Goal: Information Seeking & Learning: Learn about a topic

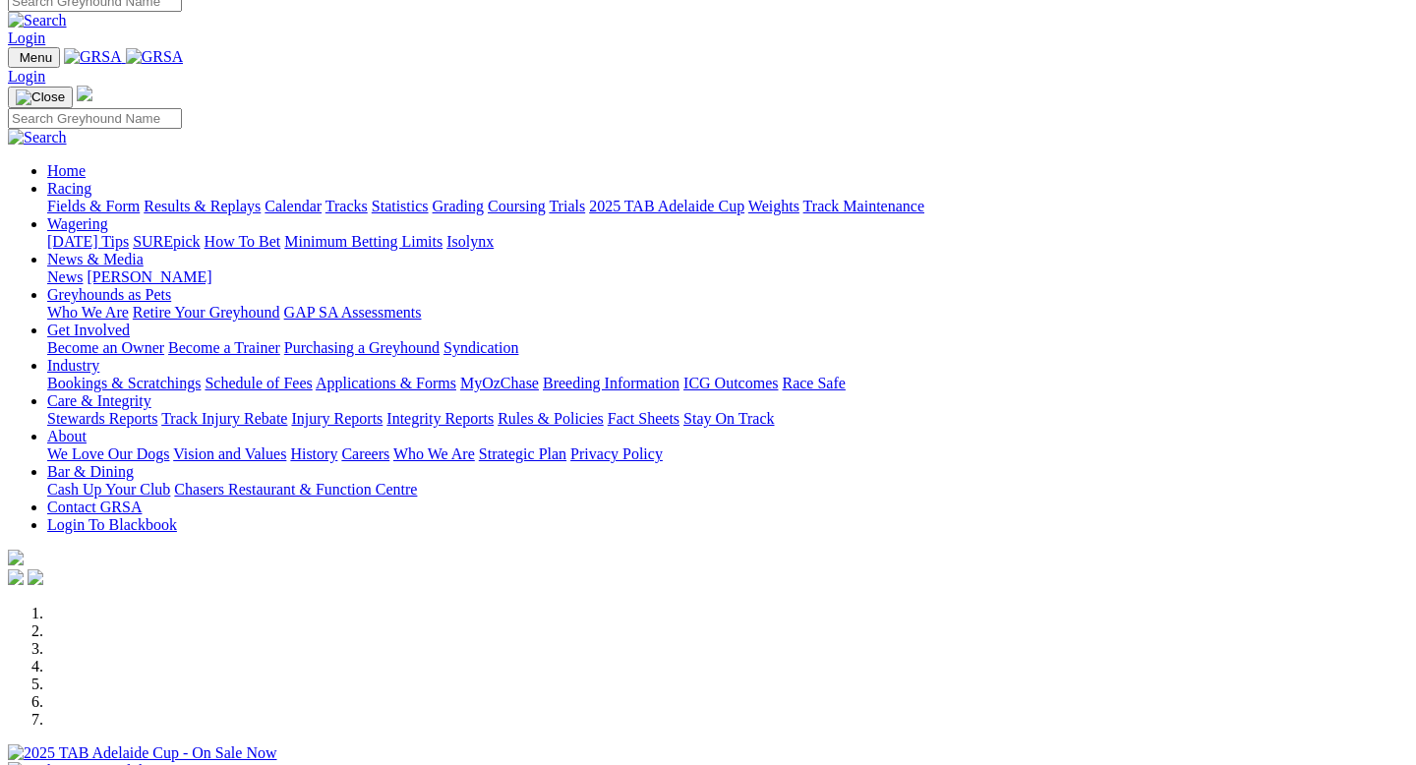
scroll to position [9, 0]
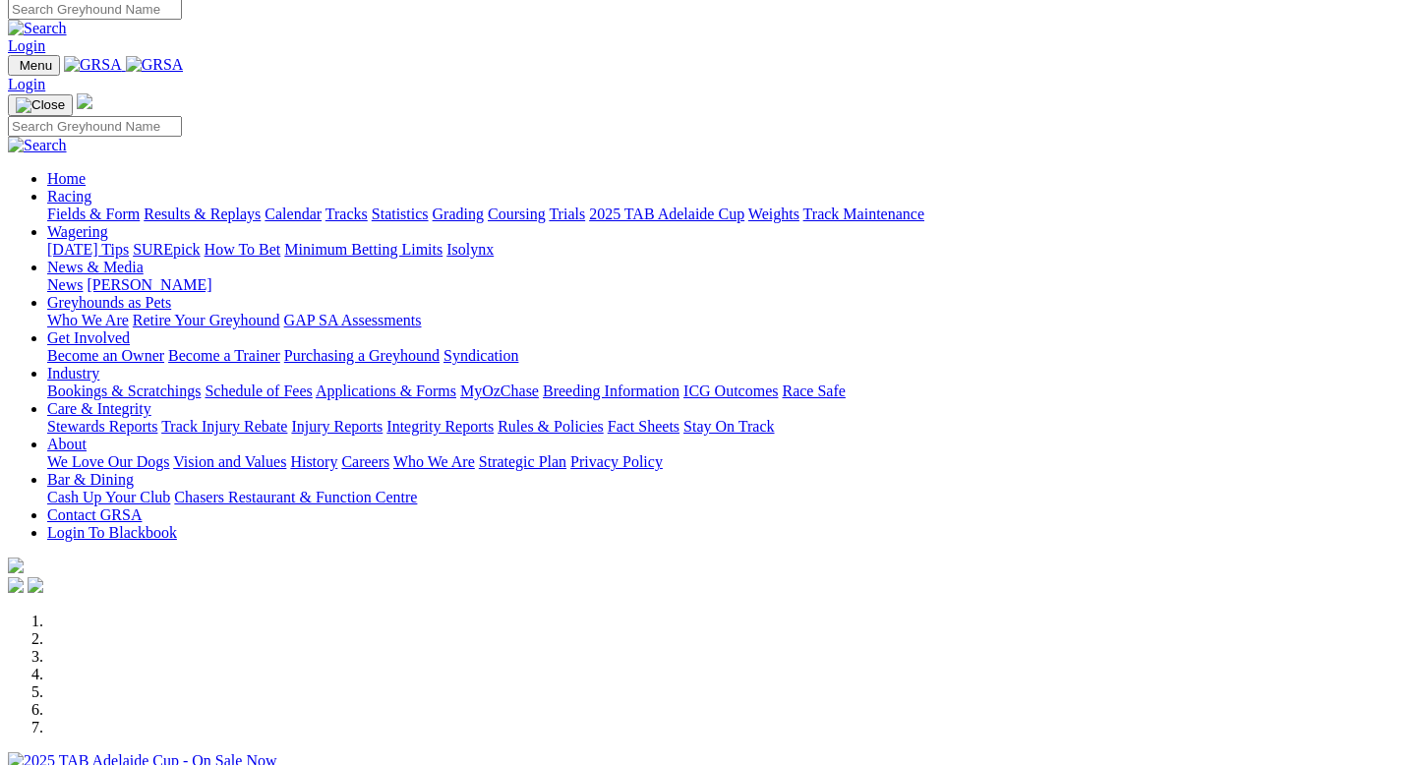
click at [806, 764] on div at bounding box center [708, 770] width 1401 height 0
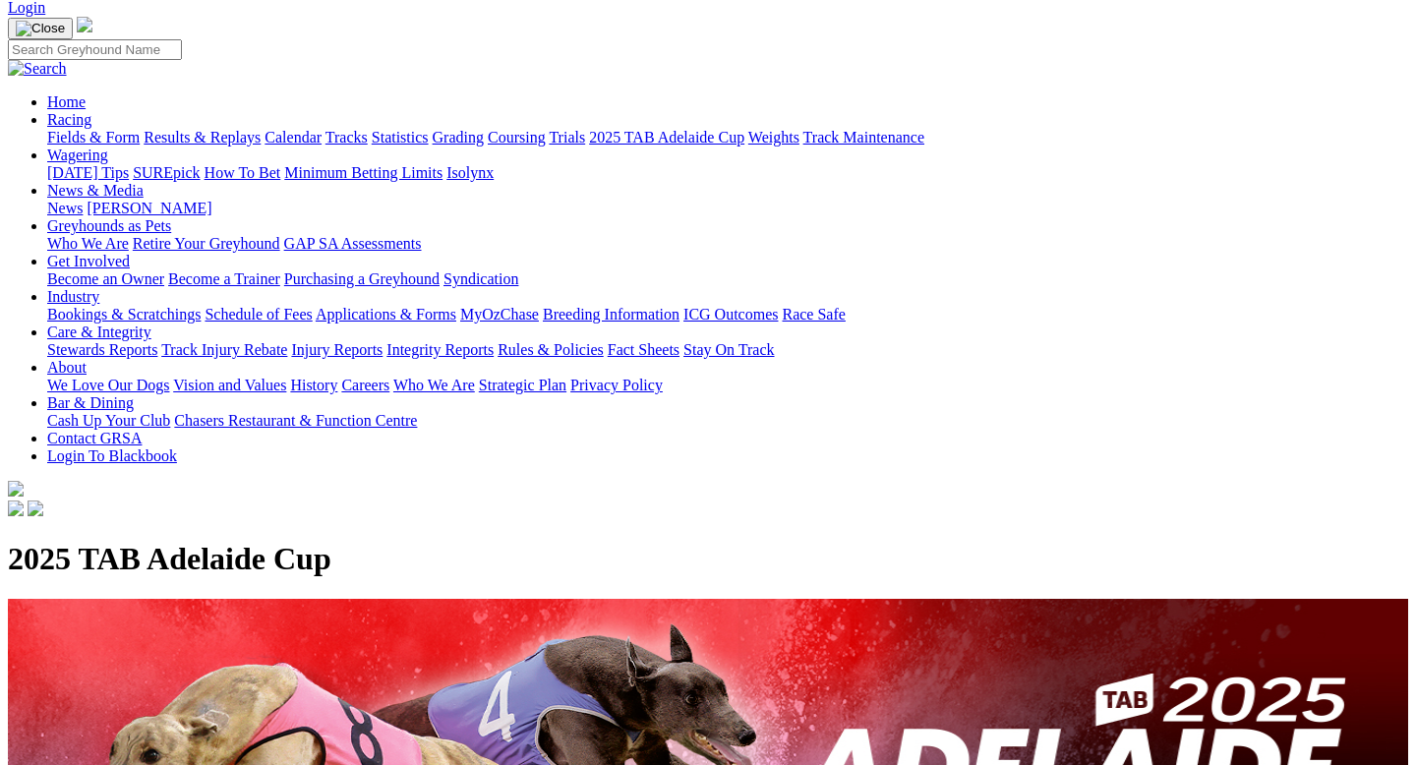
scroll to position [128, 0]
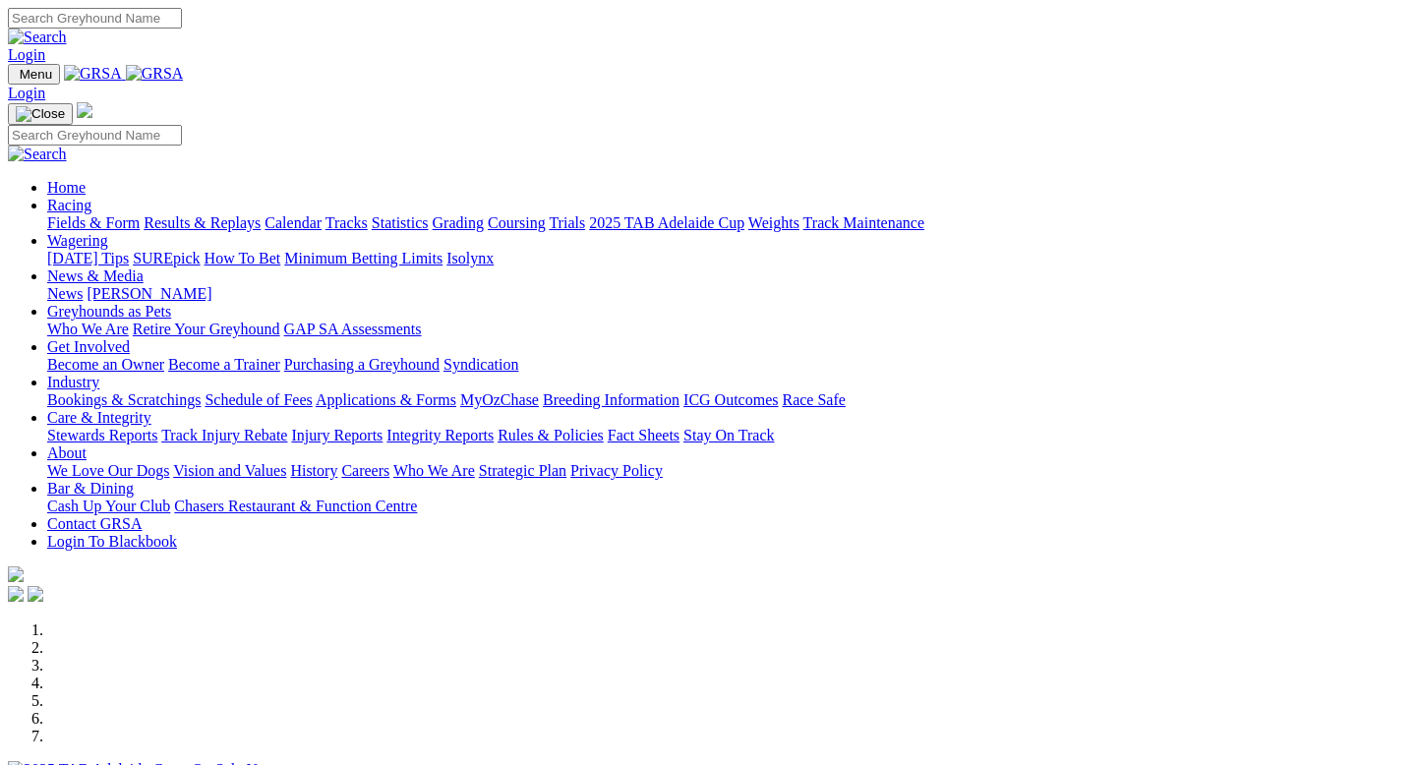
click at [893, 764] on div at bounding box center [708, 779] width 1401 height 0
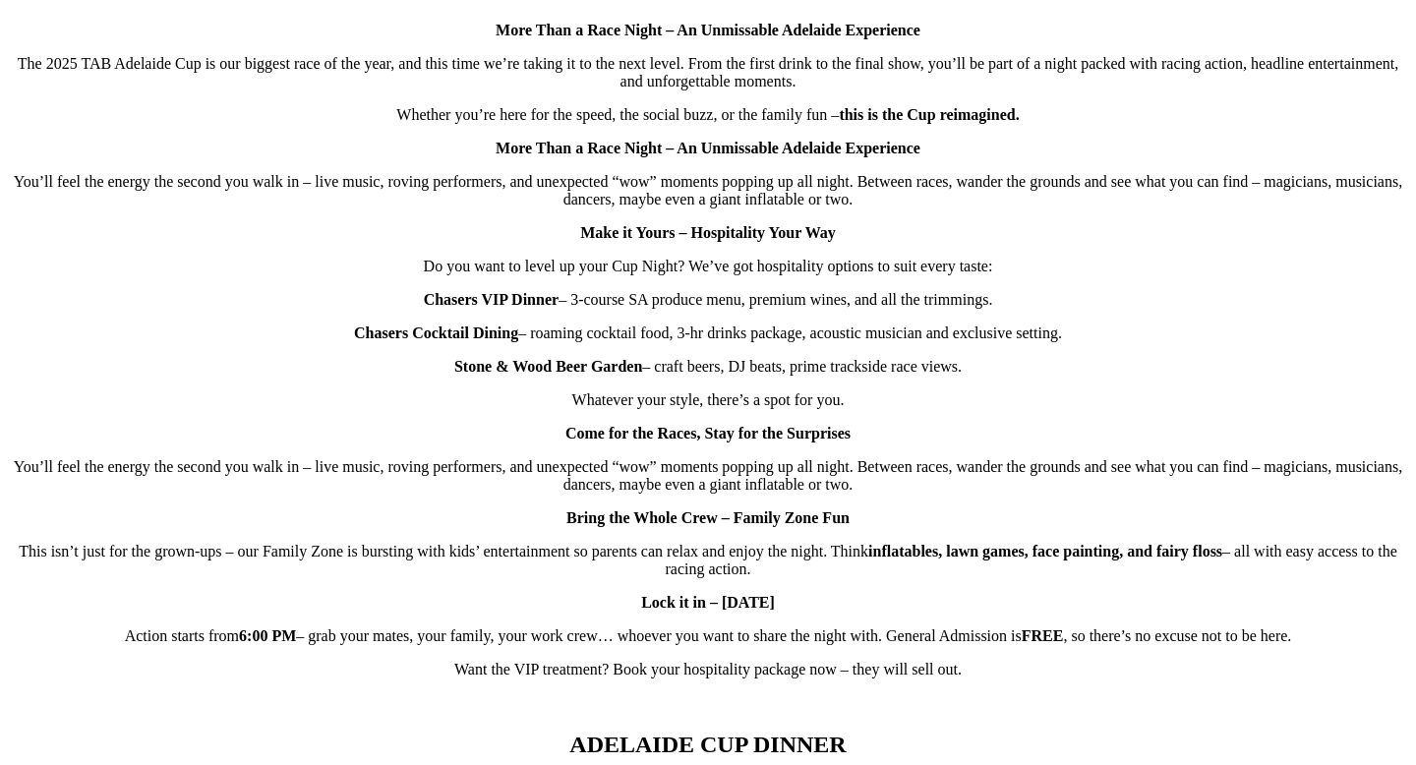
scroll to position [1257, 0]
